Goal: Information Seeking & Learning: Learn about a topic

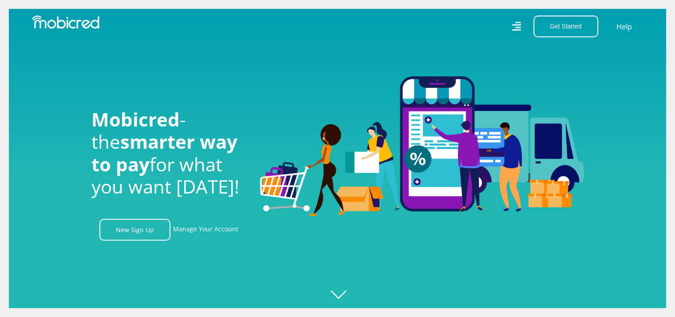
click at [519, 29] on icon at bounding box center [516, 26] width 9 height 13
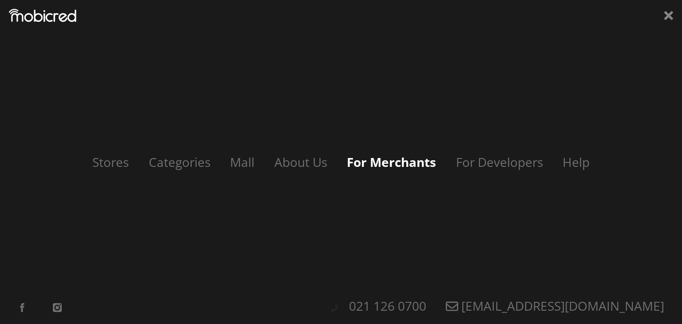
scroll to position [0, 632]
click at [490, 161] on link "For Developers" at bounding box center [495, 162] width 111 height 17
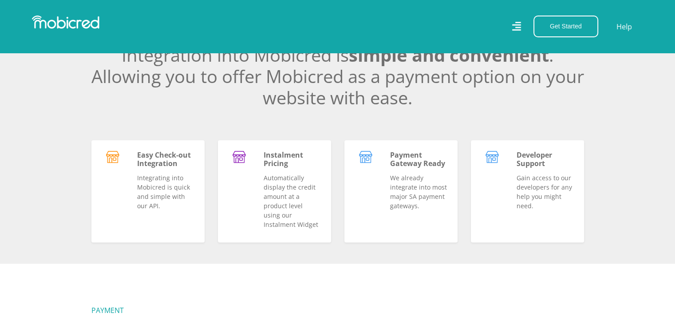
scroll to position [222, 0]
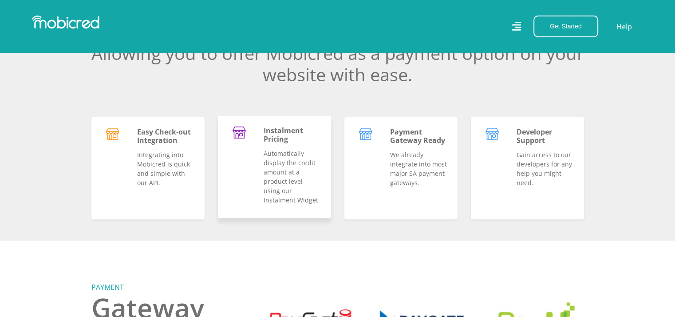
click at [238, 160] on div at bounding box center [239, 165] width 35 height 78
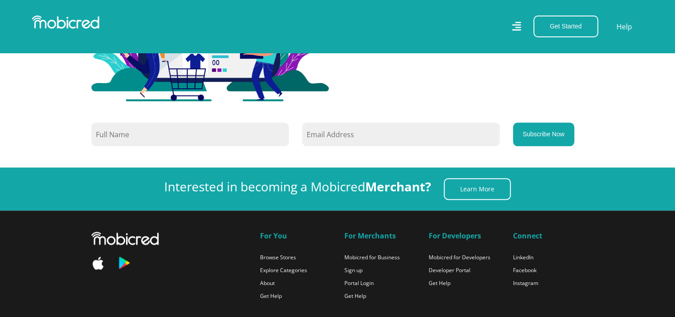
scroll to position [1154, 0]
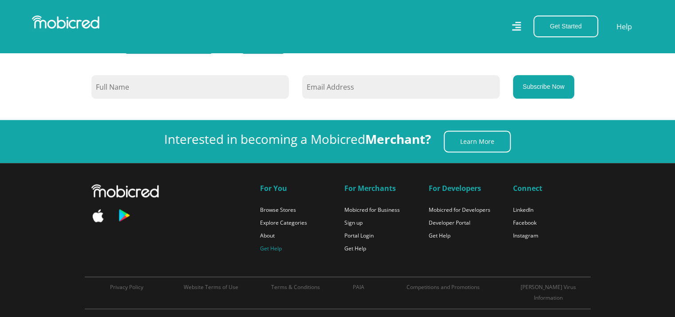
click at [272, 247] on link "Get Help" at bounding box center [271, 249] width 22 height 8
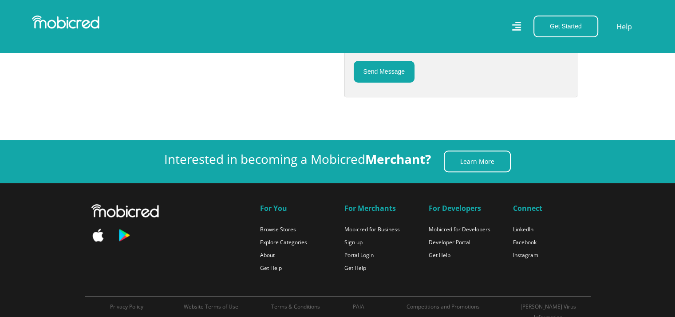
scroll to position [533, 0]
